Goal: Task Accomplishment & Management: Complete application form

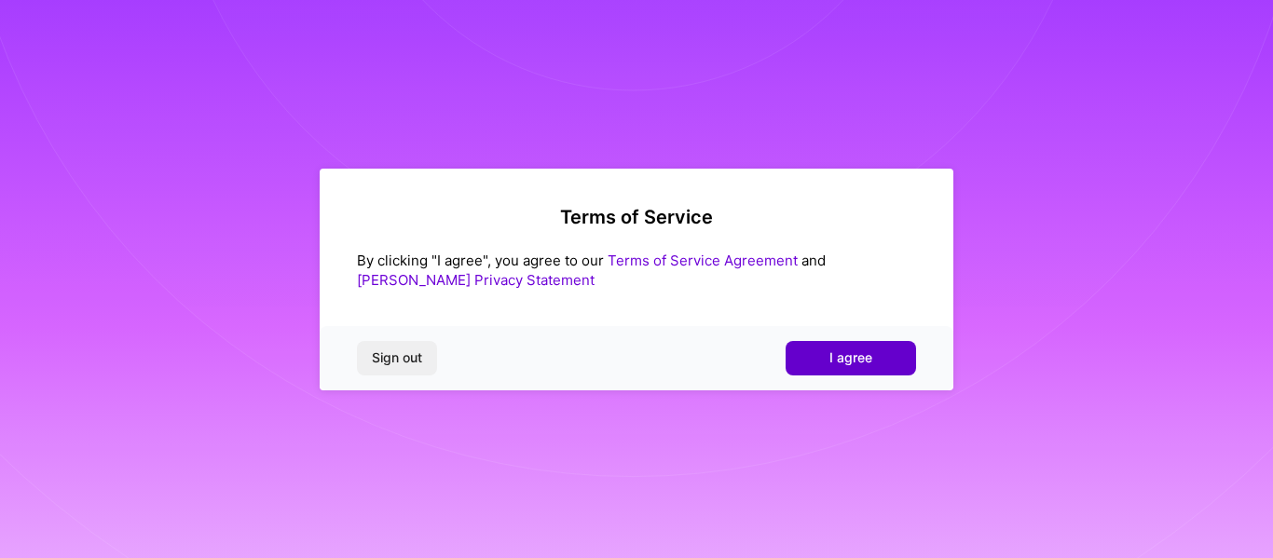
click at [853, 356] on span "I agree" at bounding box center [850, 358] width 43 height 19
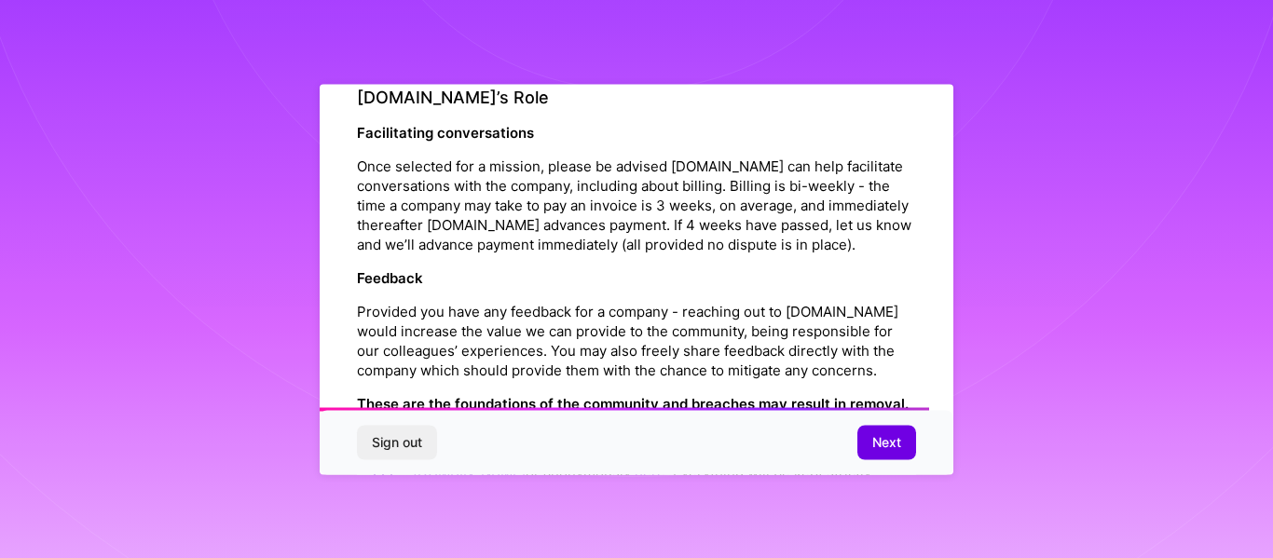
scroll to position [2251, 0]
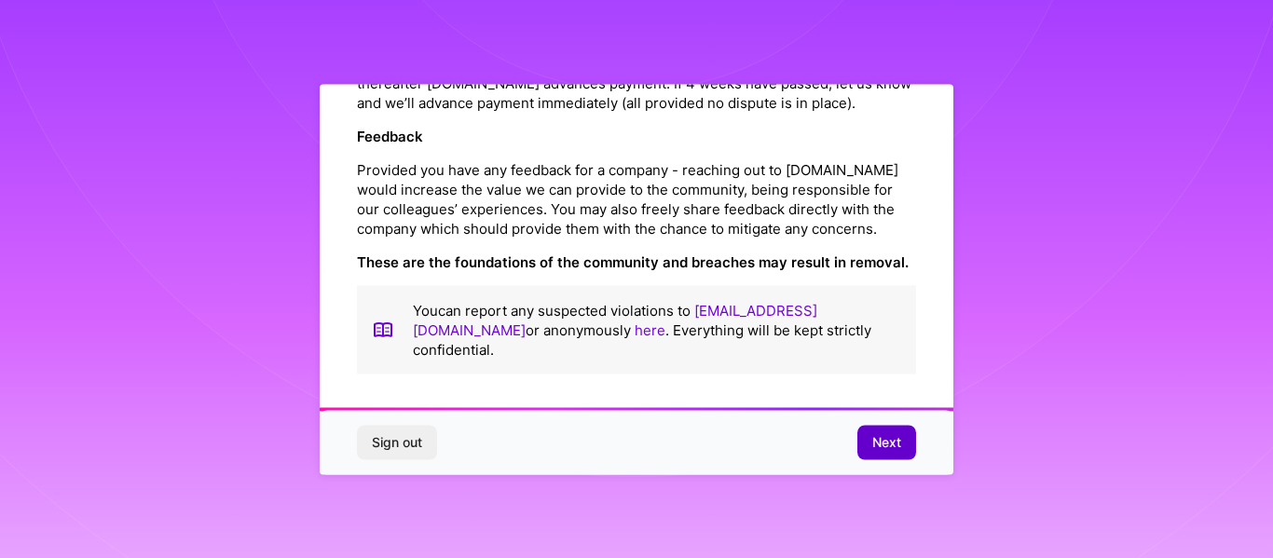
click at [861, 444] on button "Next" at bounding box center [886, 443] width 59 height 34
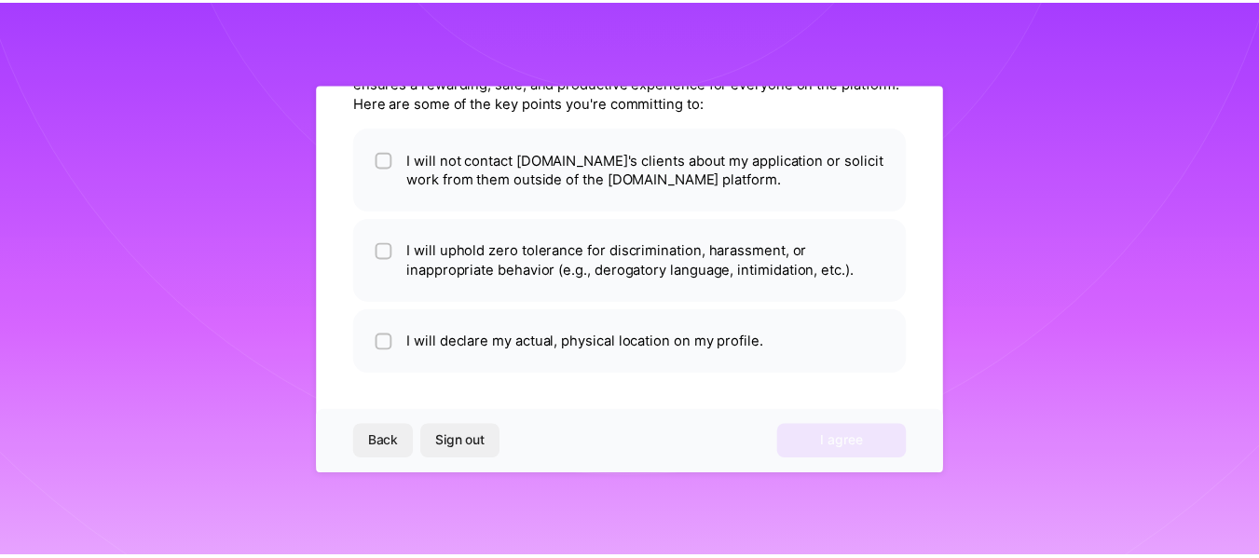
scroll to position [113, 0]
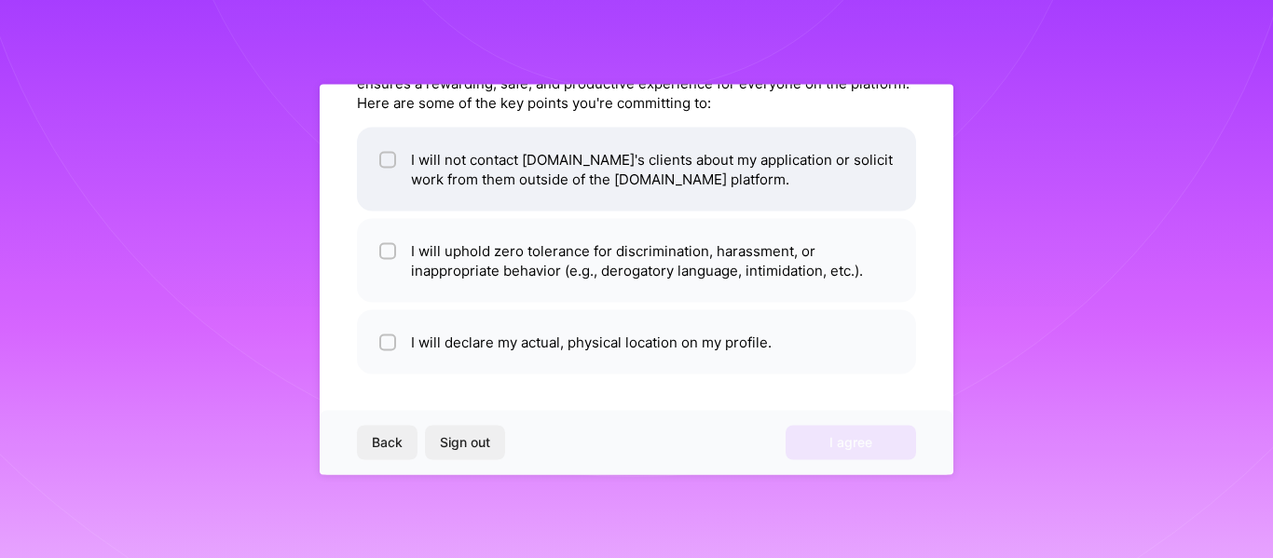
click at [391, 156] on input "checkbox" at bounding box center [389, 160] width 13 height 13
checkbox input "true"
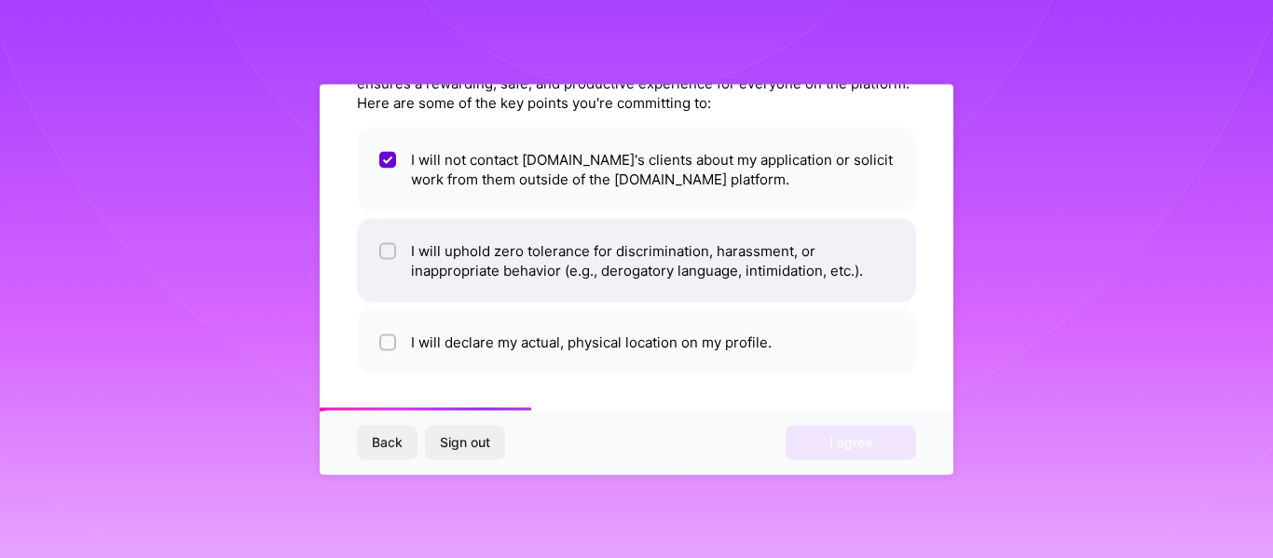
click at [411, 264] on li "I will uphold zero tolerance for discrimination, harassment, or inappropriate b…" at bounding box center [636, 260] width 559 height 84
checkbox input "true"
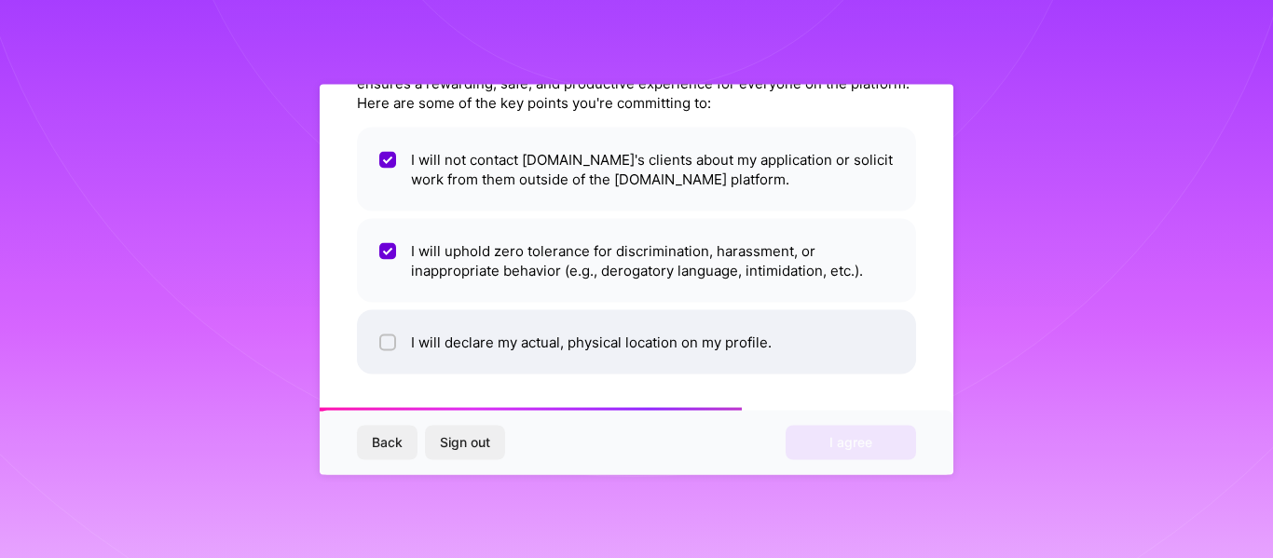
click at [404, 337] on li "I will declare my actual, physical location on my profile." at bounding box center [636, 341] width 559 height 64
checkbox input "true"
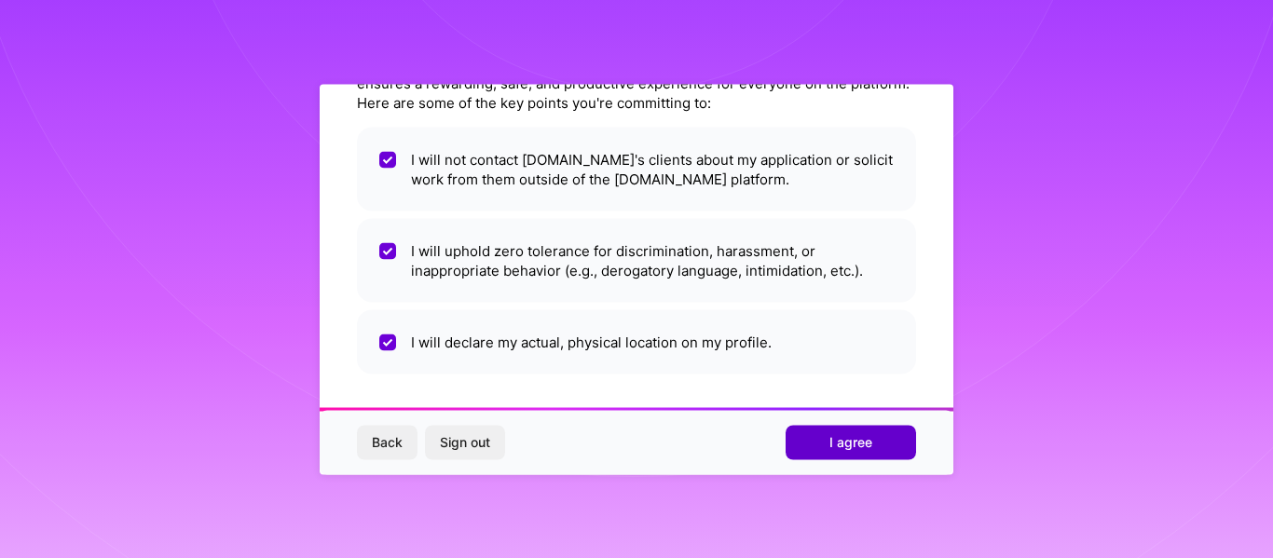
click at [831, 458] on button "I agree" at bounding box center [851, 443] width 130 height 34
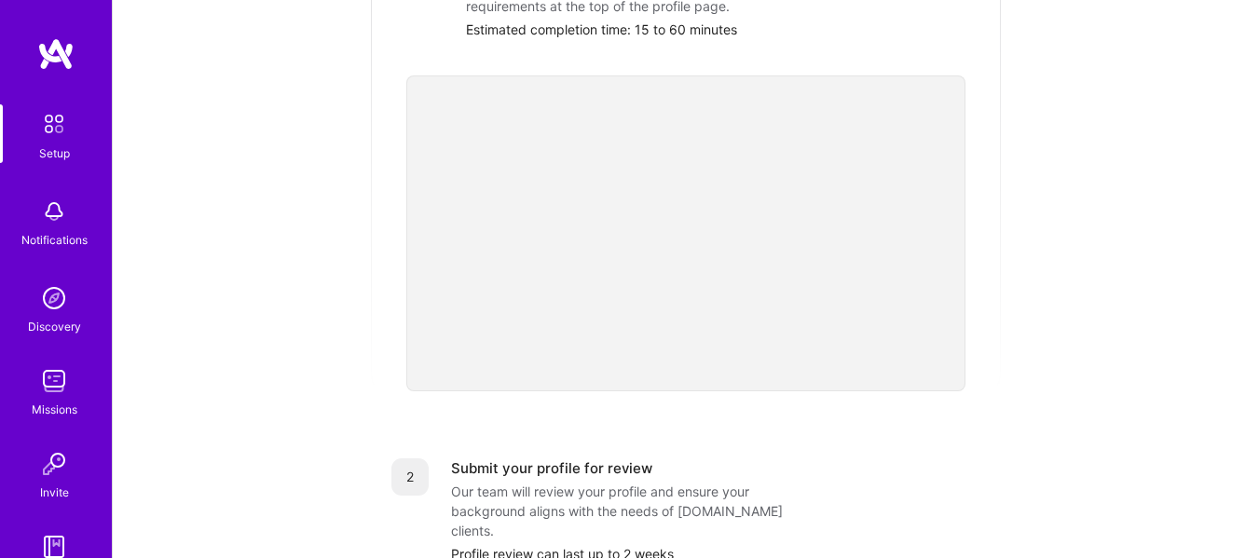
scroll to position [392, 0]
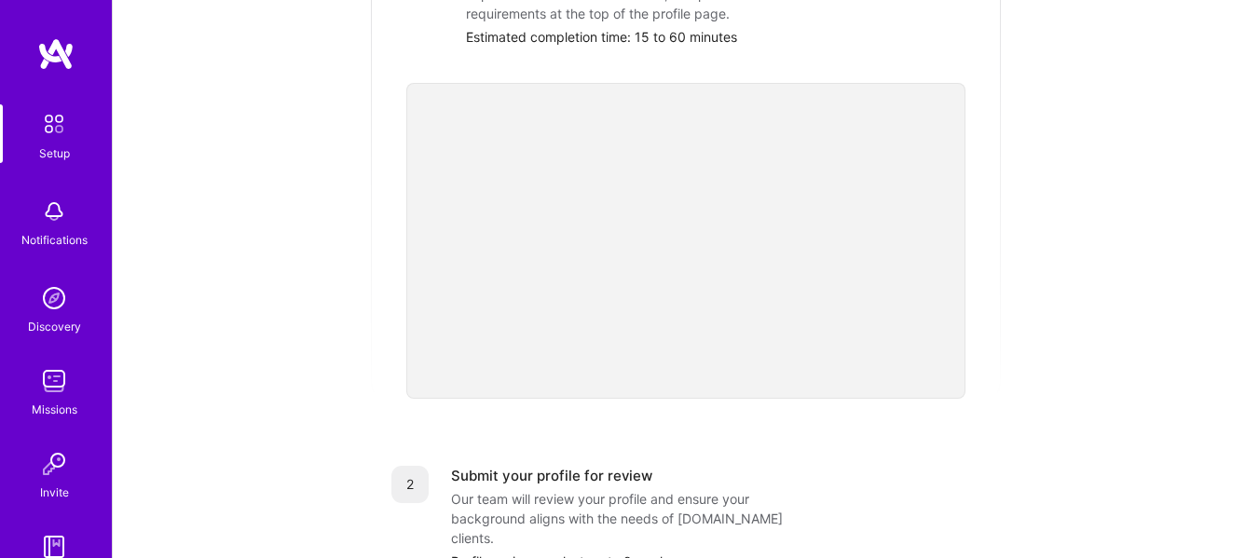
click at [1257, 85] on div "Getting started as an [DOMAIN_NAME] Builder Complete the steps below to request…" at bounding box center [686, 336] width 1146 height 1456
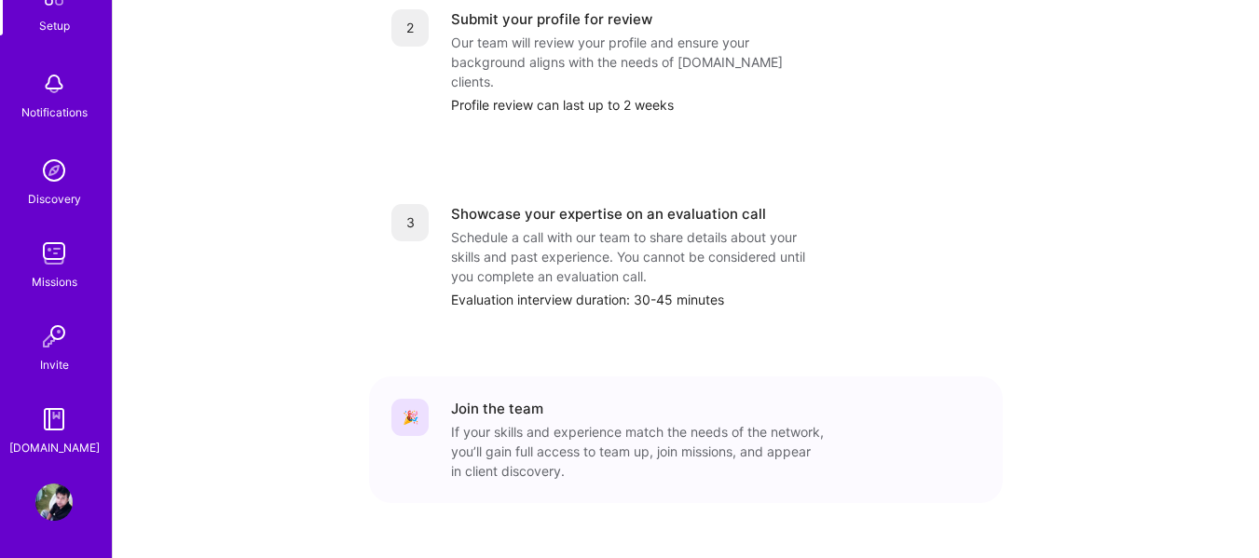
scroll to position [858, 0]
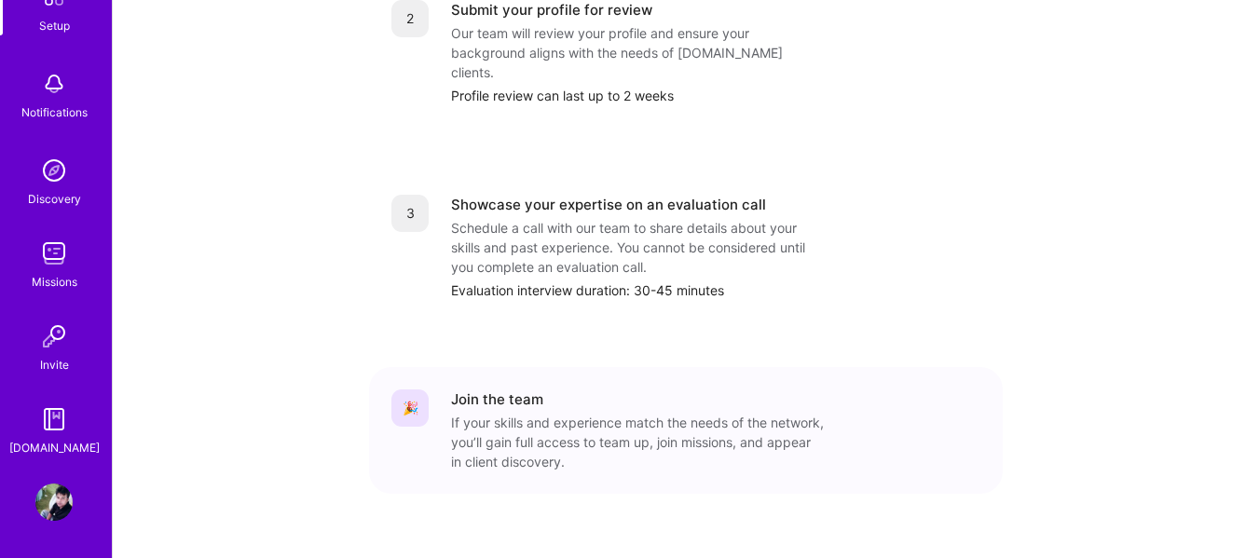
click at [45, 499] on img at bounding box center [53, 502] width 37 height 37
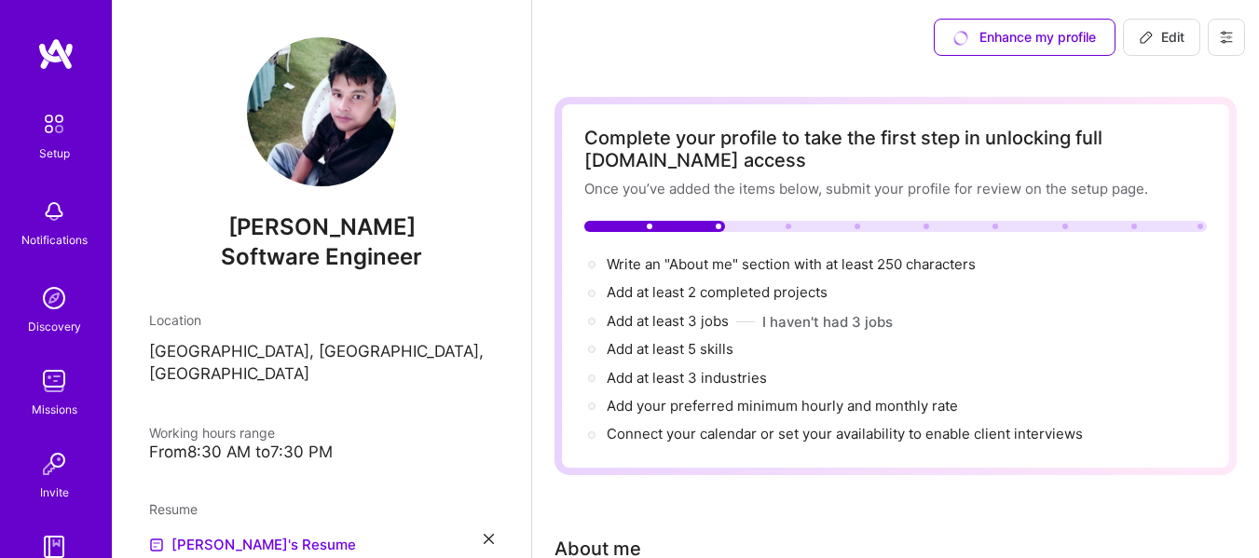
click at [35, 128] on img at bounding box center [53, 123] width 39 height 39
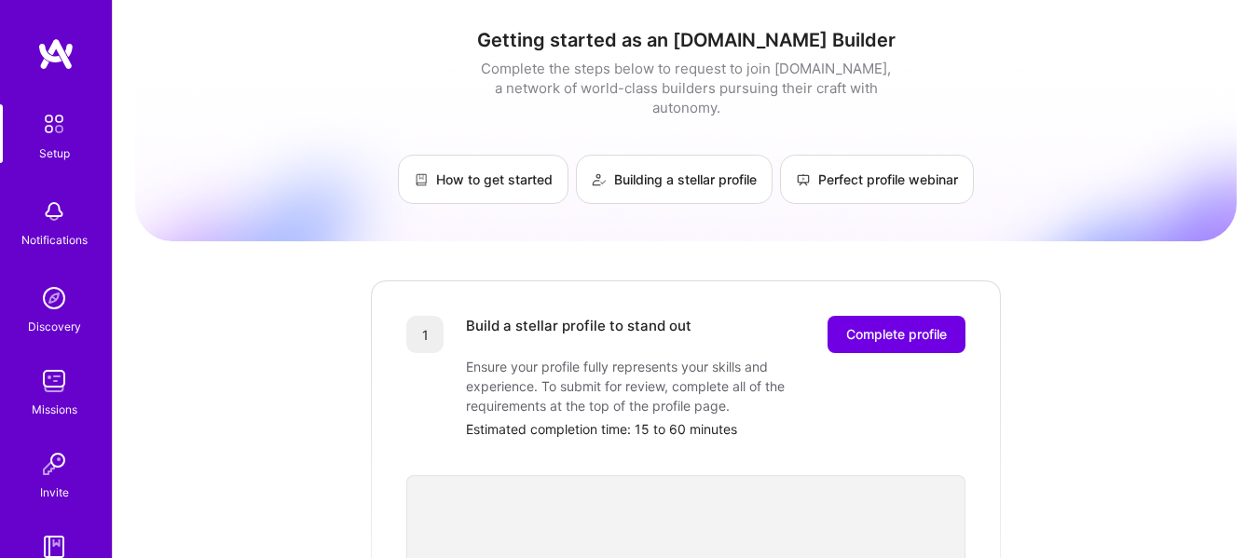
click at [27, 51] on link at bounding box center [56, 54] width 112 height 34
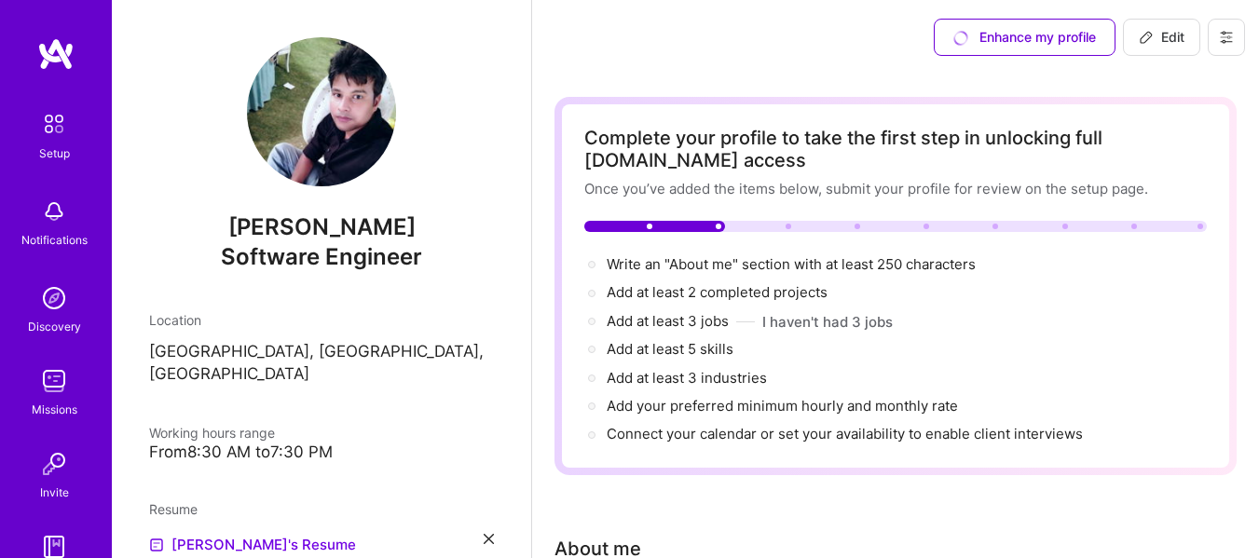
click at [43, 212] on img at bounding box center [53, 211] width 37 height 37
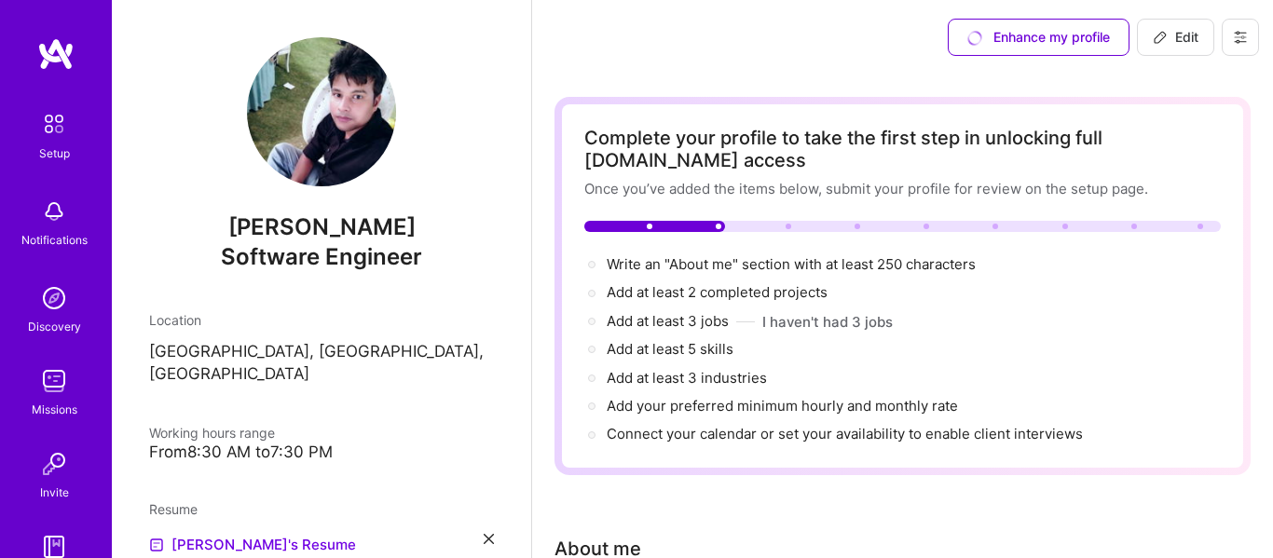
click at [51, 314] on img at bounding box center [53, 298] width 37 height 37
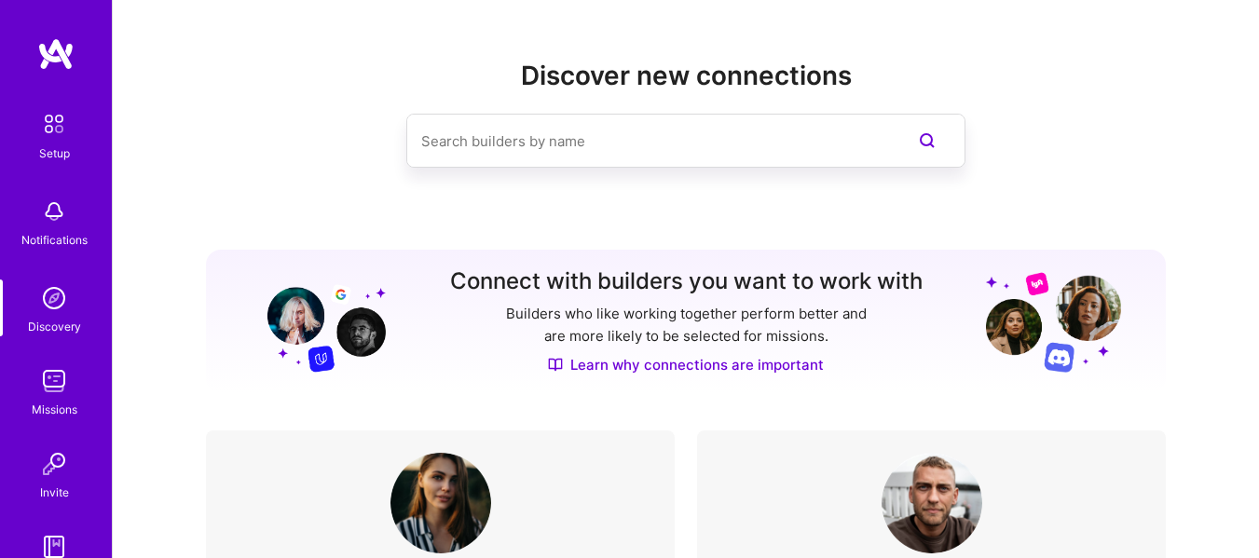
click at [597, 156] on input at bounding box center [648, 141] width 455 height 48
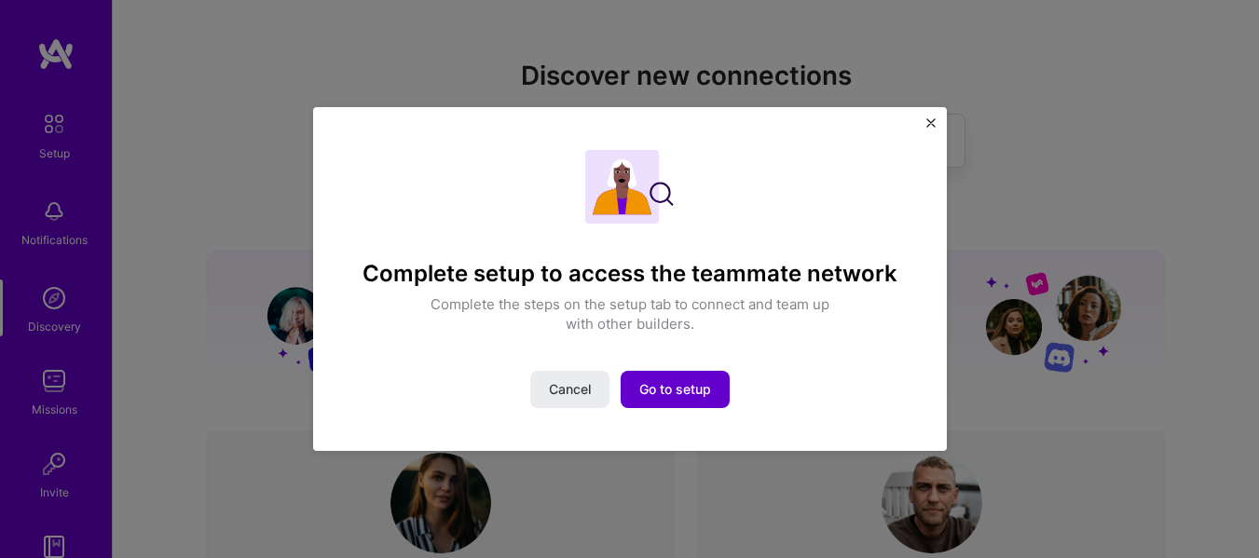
click at [700, 382] on span "Go to setup" at bounding box center [675, 389] width 72 height 19
